Goal: Check status: Check status

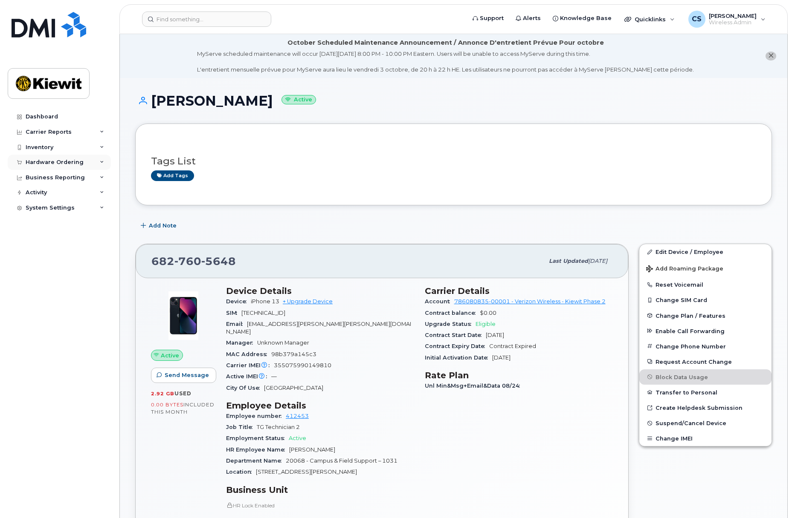
click at [65, 159] on div "Hardware Ordering" at bounding box center [55, 162] width 58 height 7
click at [58, 174] on link "Overview" at bounding box center [67, 178] width 88 height 16
click at [49, 196] on link "Orders" at bounding box center [67, 194] width 88 height 16
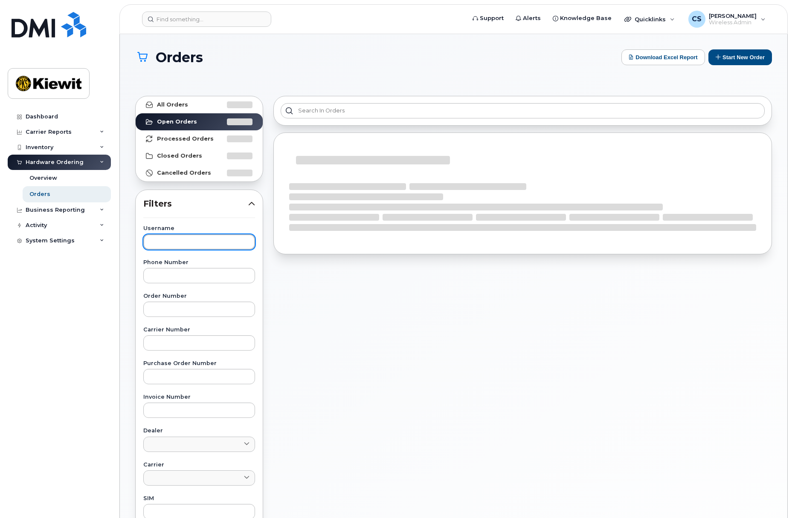
click at [188, 244] on input "text" at bounding box center [199, 241] width 112 height 15
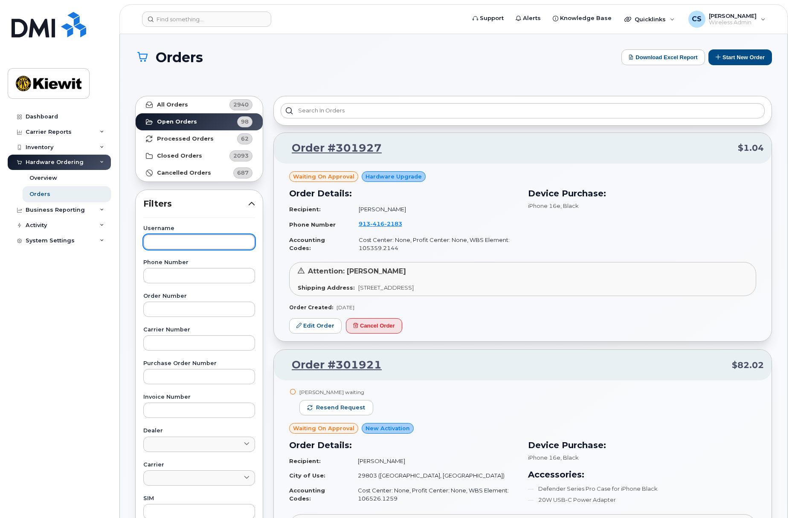
click at [187, 243] on input "text" at bounding box center [199, 241] width 112 height 15
type input "[PERSON_NAME]"
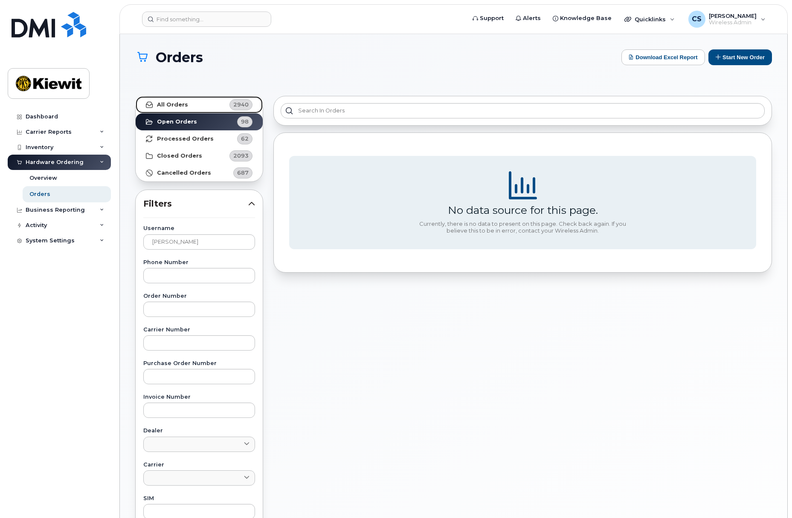
click at [199, 110] on link "All Orders 2940" at bounding box center [199, 104] width 127 height 17
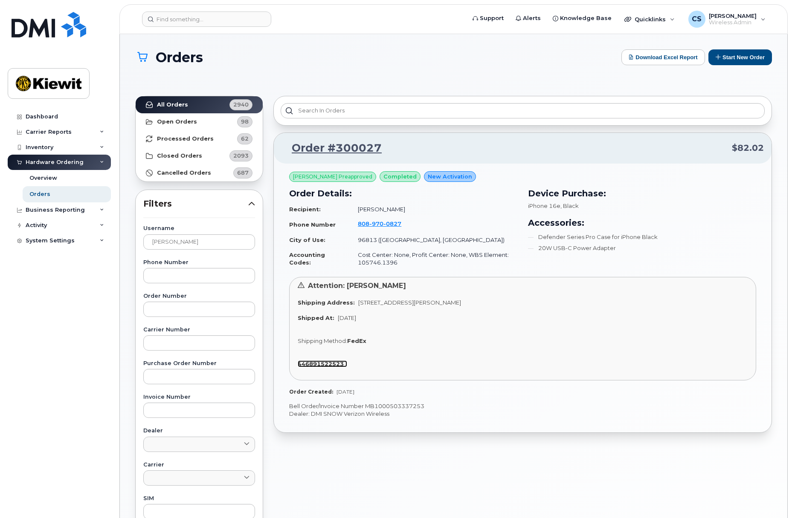
click at [329, 362] on strong "446891522523" at bounding box center [321, 364] width 46 height 7
